Goal: Information Seeking & Learning: Understand process/instructions

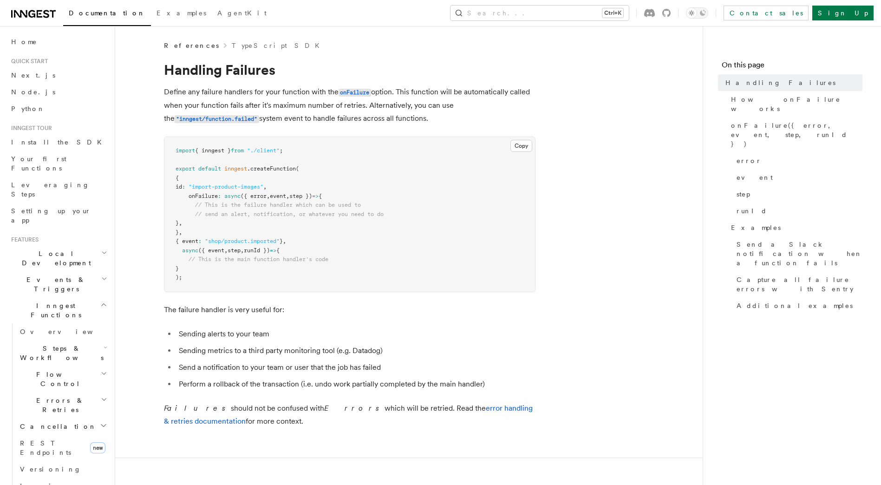
click at [340, 290] on pre "import { inngest } from "./client" ; export default inngest .createFunction ( {…" at bounding box center [349, 214] width 371 height 155
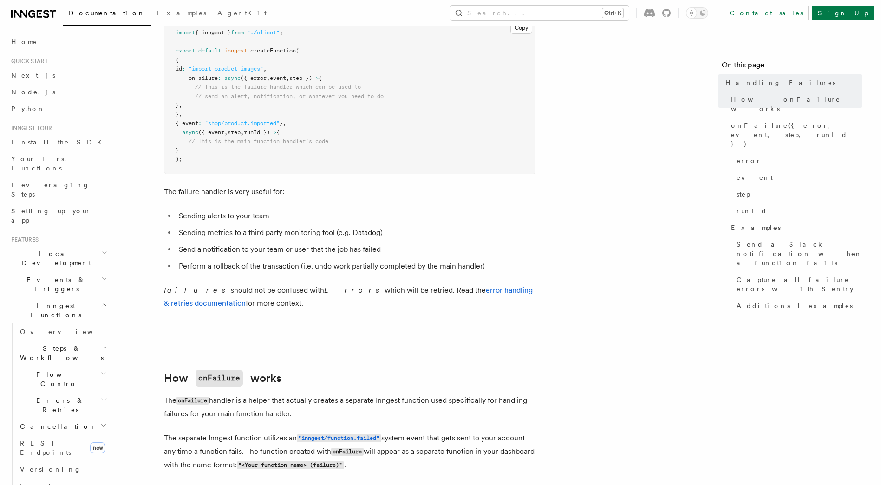
scroll to position [118, 0]
click at [220, 412] on p "The onFailure handler is a helper that actually creates a separate Inngest func…" at bounding box center [350, 406] width 372 height 26
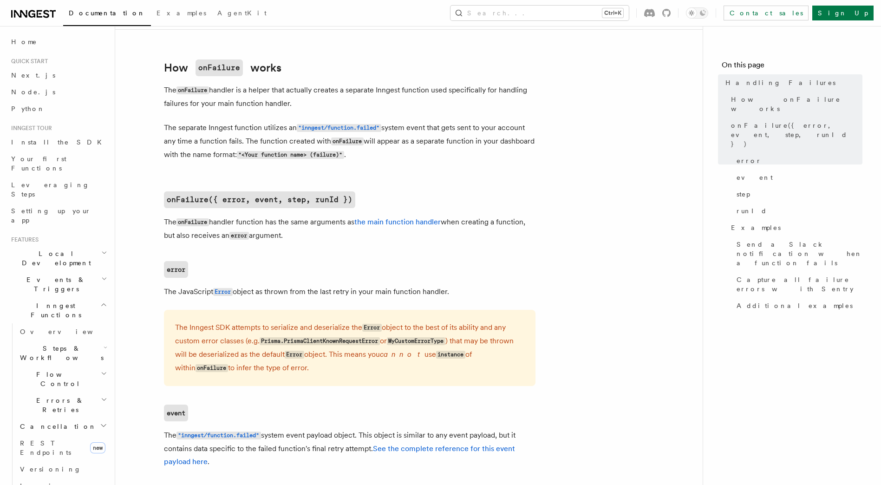
scroll to position [430, 0]
click at [759, 301] on span "Additional examples" at bounding box center [795, 305] width 116 height 9
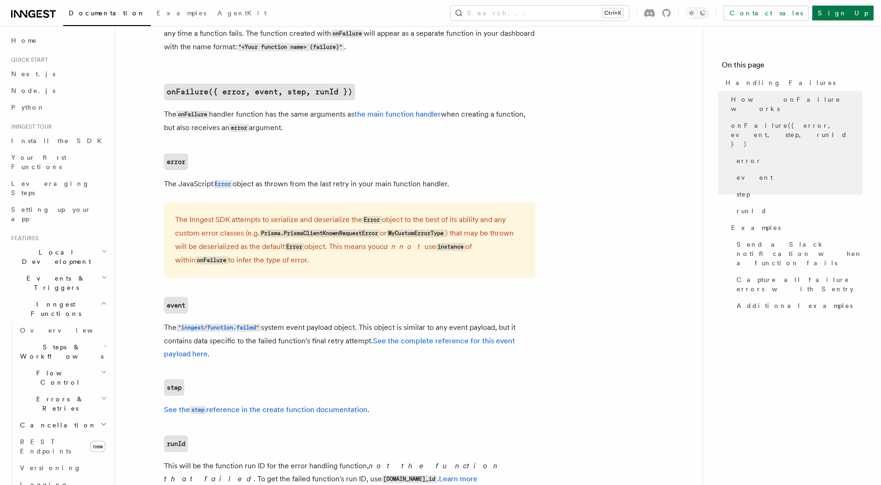
scroll to position [536, 0]
drag, startPoint x: 390, startPoint y: 111, endPoint x: 384, endPoint y: 113, distance: 6.3
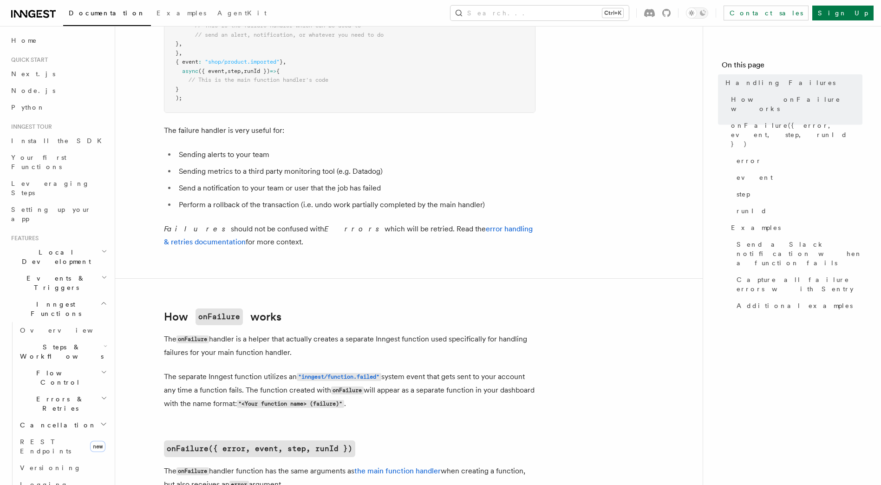
scroll to position [177, 0]
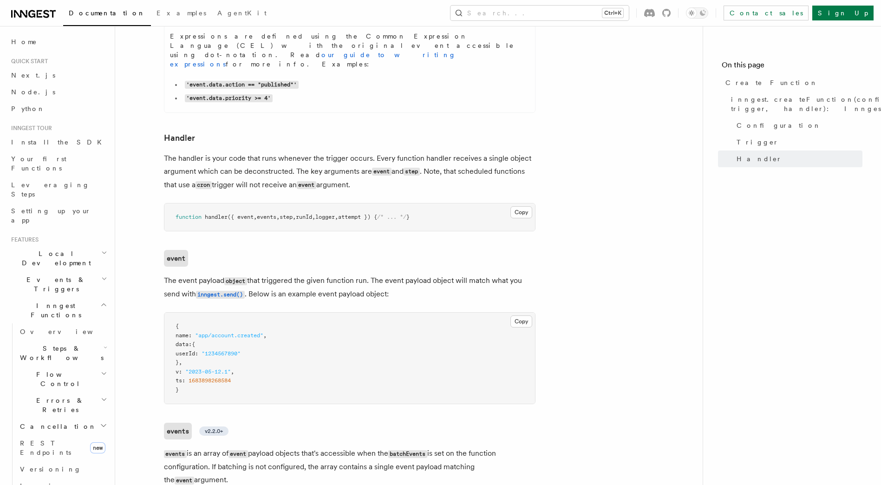
scroll to position [1592, 0]
drag, startPoint x: 162, startPoint y: 277, endPoint x: 271, endPoint y: 293, distance: 110.3
drag, startPoint x: 271, startPoint y: 293, endPoint x: 327, endPoint y: 292, distance: 55.7
click at [327, 445] on p "events is an array of event payload objects that's accessible when the batchEve…" at bounding box center [350, 465] width 372 height 40
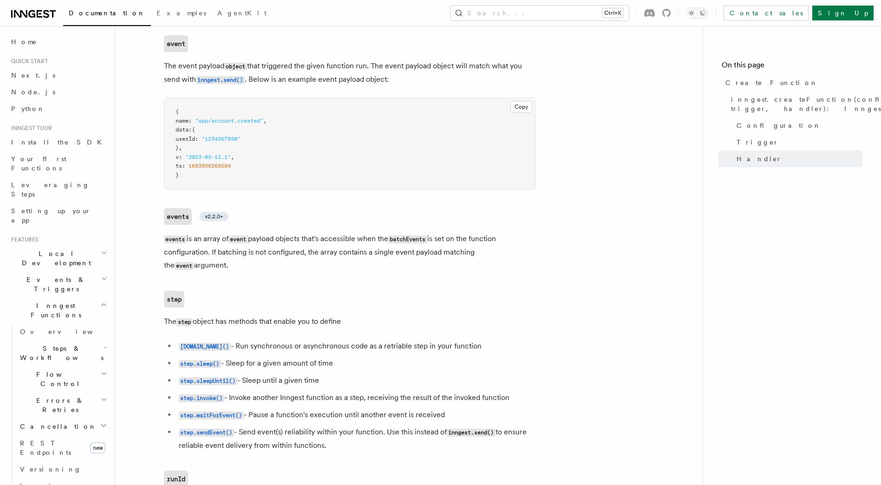
scroll to position [1807, 0]
